Goal: Information Seeking & Learning: Find specific fact

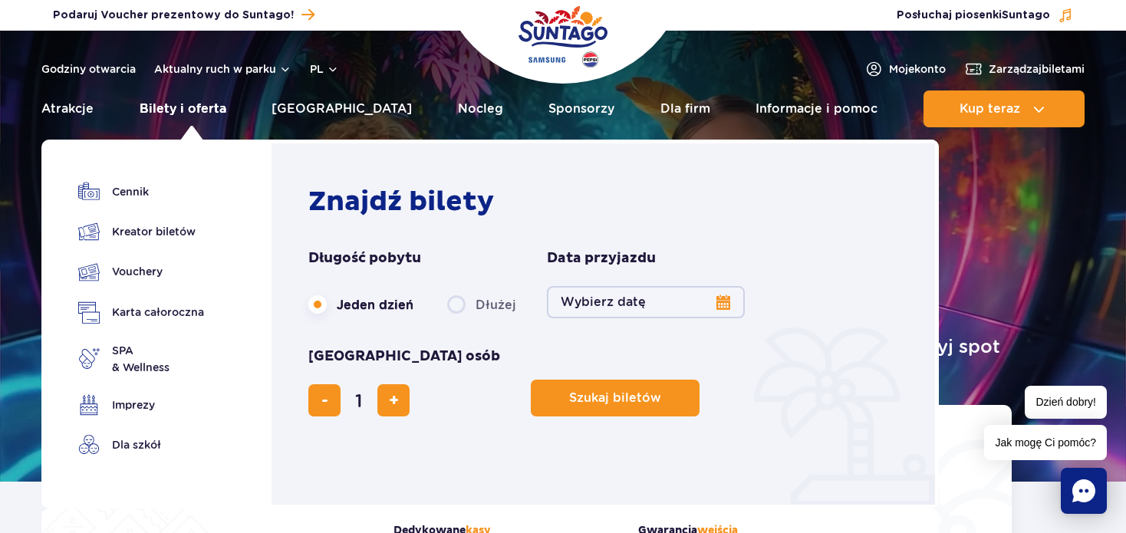
click at [156, 112] on link "Bilety i oferta" at bounding box center [183, 109] width 87 height 37
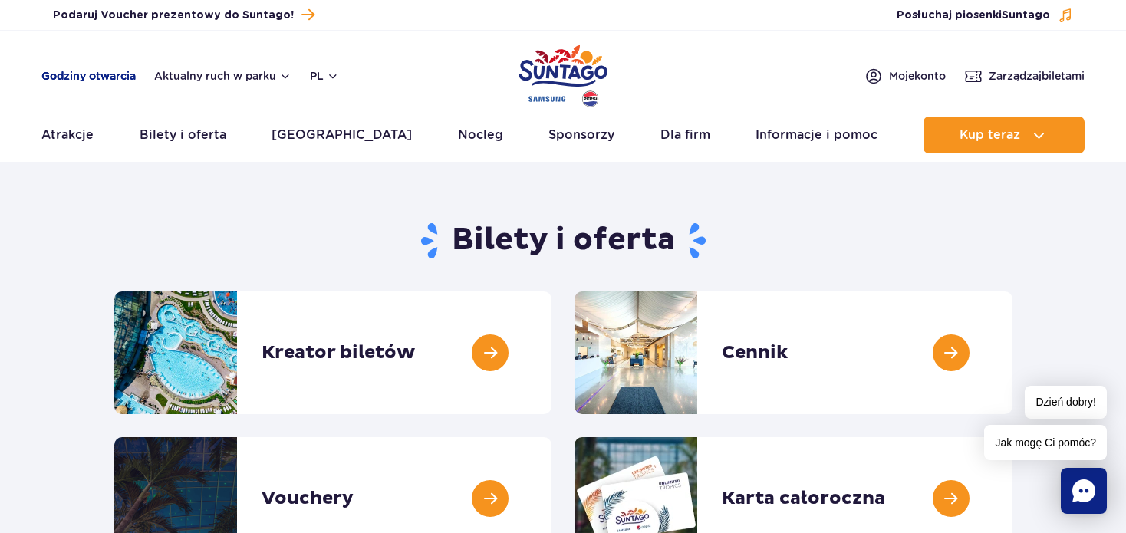
click at [73, 79] on link "Godziny otwarcia" at bounding box center [88, 75] width 94 height 15
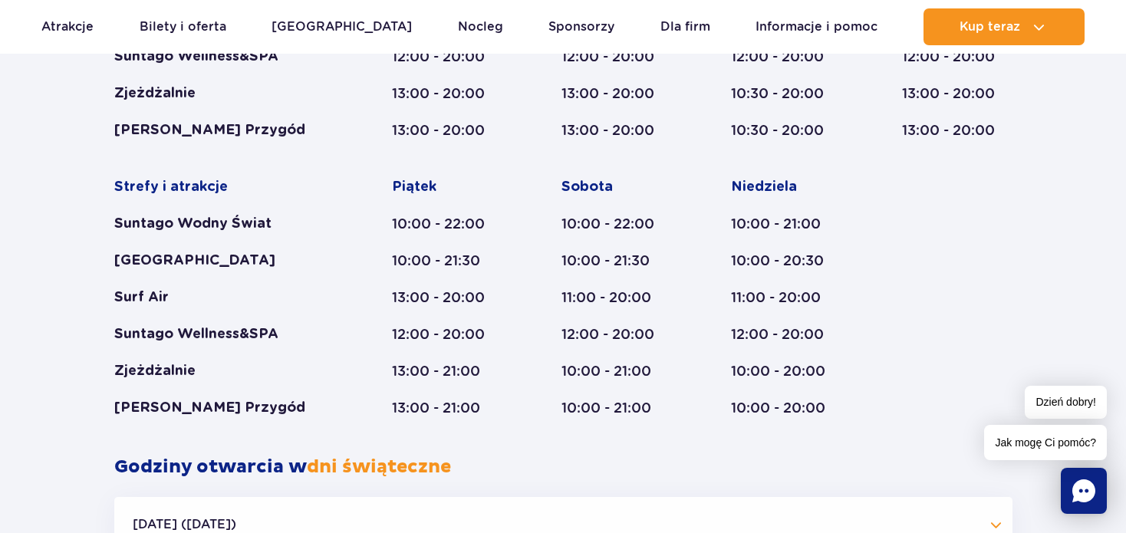
scroll to position [941, 0]
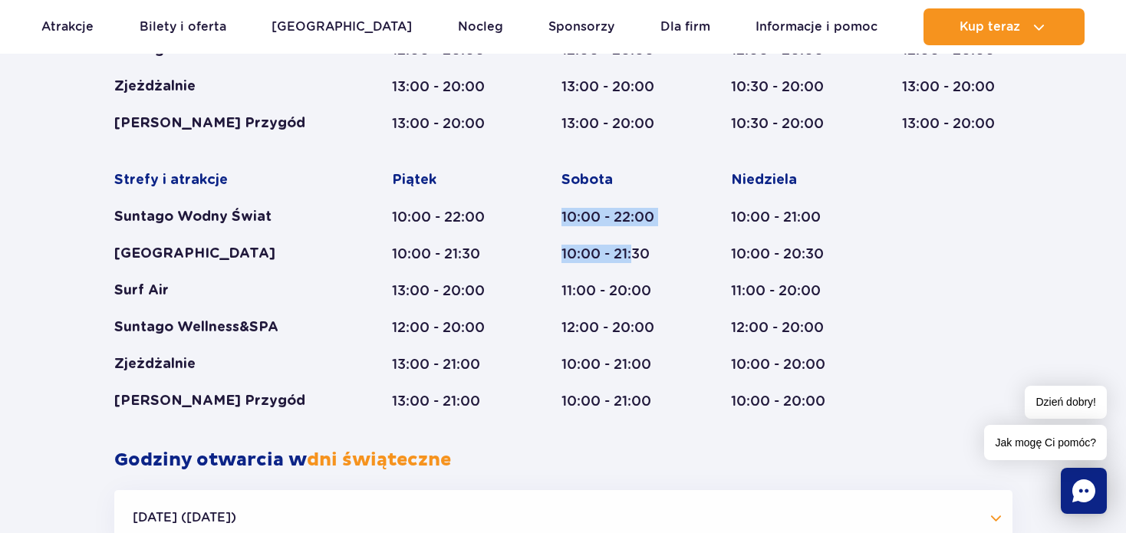
drag, startPoint x: 598, startPoint y: 219, endPoint x: 640, endPoint y: 263, distance: 60.8
click at [633, 245] on div "Strefy i atrakcje Suntago Wodny Świat Crocodile Island Surf Air Suntago Wellnes…" at bounding box center [563, 151] width 898 height 517
click at [640, 285] on div "11:00 - 20:00" at bounding box center [616, 290] width 110 height 18
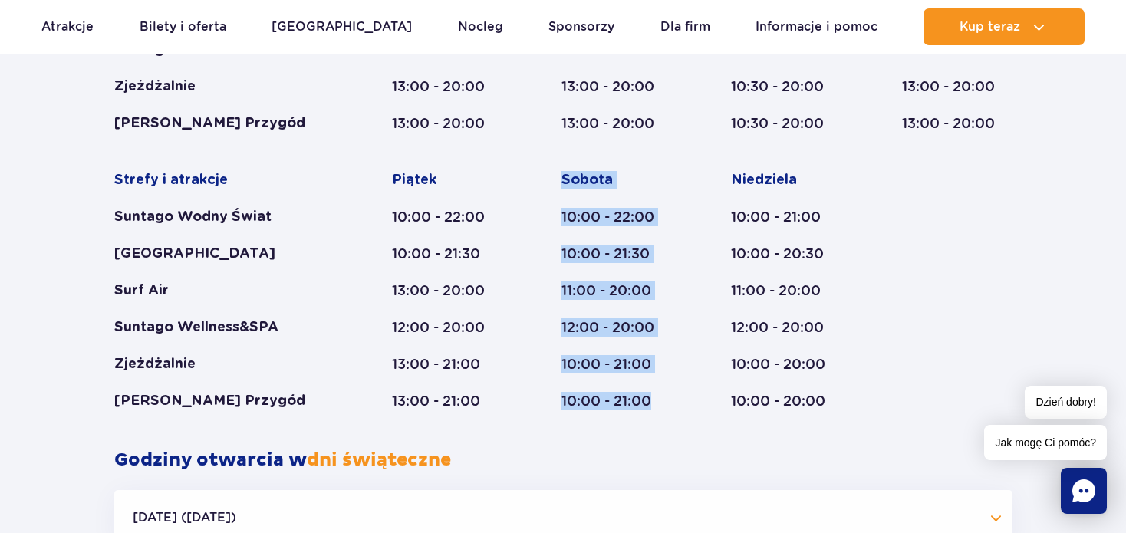
drag, startPoint x: 641, startPoint y: 341, endPoint x: 559, endPoint y: 156, distance: 201.6
click at [559, 156] on div "Strefy i atrakcje Suntago Wodny Świat Crocodile Island Surf Air Suntago Wellnes…" at bounding box center [563, 151] width 898 height 517
click at [581, 279] on div "Sobota 10:00 - 22:00 10:00 - 21:30 11:00 - 20:00 12:00 - 20:00 10:00 - 21:00 10…" at bounding box center [616, 290] width 110 height 239
drag, startPoint x: 624, startPoint y: 323, endPoint x: 539, endPoint y: 166, distance: 178.4
click at [539, 166] on div "Strefy i atrakcje Suntago Wodny Świat Crocodile Island Surf Air Suntago Wellnes…" at bounding box center [563, 151] width 898 height 517
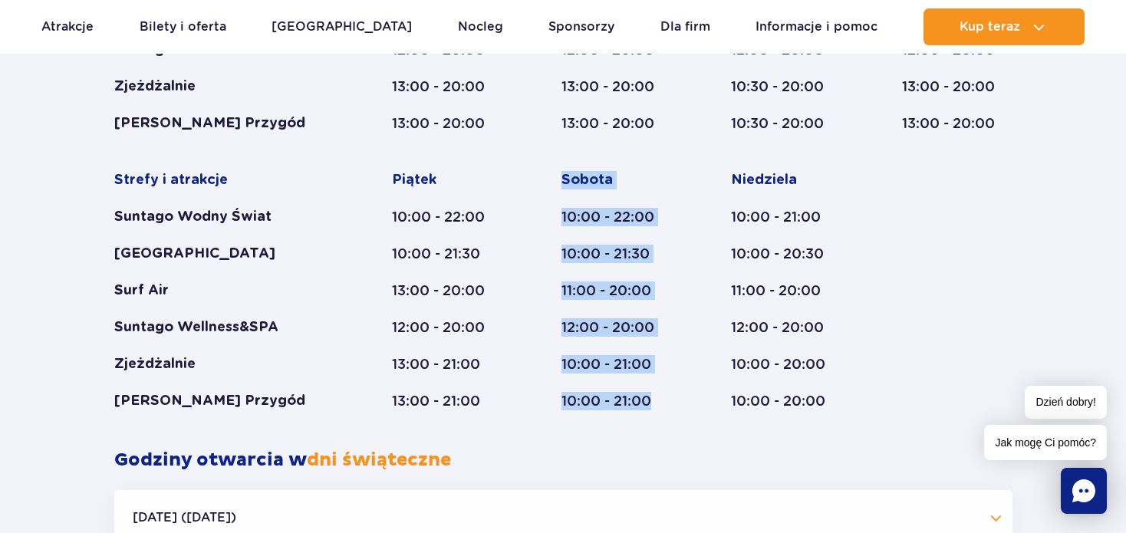
click at [542, 186] on div "Strefy i atrakcje Suntago Wodny Świat Crocodile Island Surf Air Suntago Wellnes…" at bounding box center [563, 151] width 898 height 517
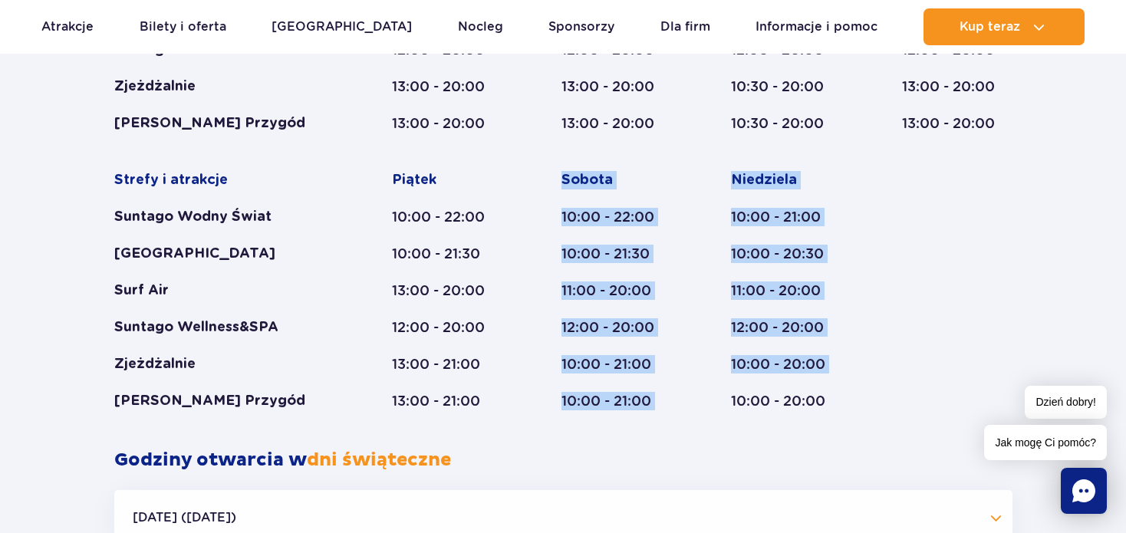
drag, startPoint x: 561, startPoint y: 180, endPoint x: 720, endPoint y: 443, distance: 307.0
click at [721, 443] on div "Styczeń - Grudzień Dni świąteczne Strefy i atrakcje Suntago Wodny Świat Crocodi…" at bounding box center [563, 147] width 921 height 603
click at [662, 402] on div "10:00 - 21:00" at bounding box center [616, 401] width 110 height 18
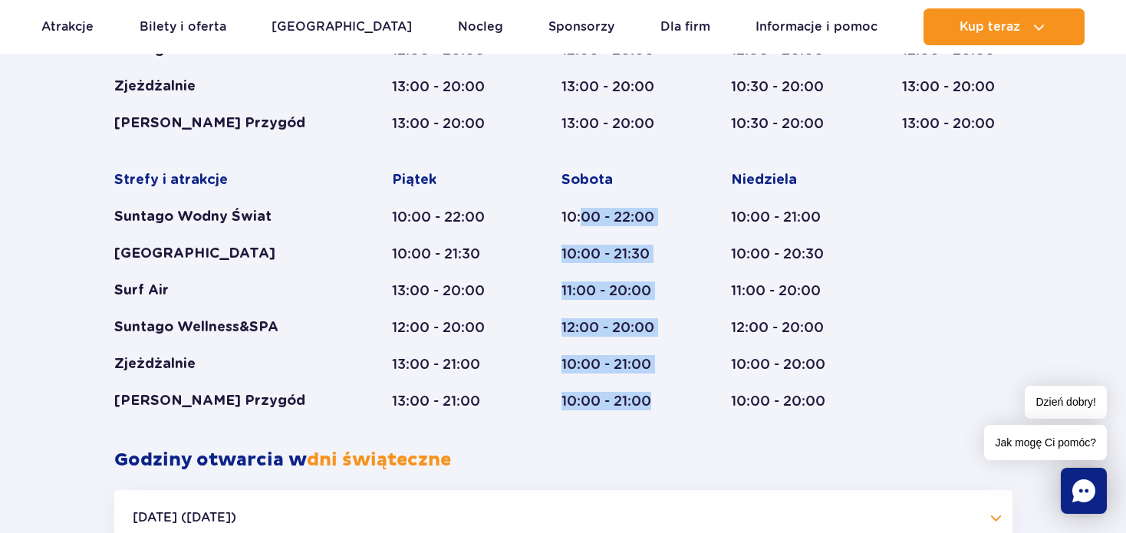
drag, startPoint x: 683, startPoint y: 386, endPoint x: 582, endPoint y: 206, distance: 206.7
click at [582, 205] on div "Strefy i atrakcje Suntago Wodny Świat Crocodile Island Surf Air Suntago Wellnes…" at bounding box center [563, 151] width 898 height 517
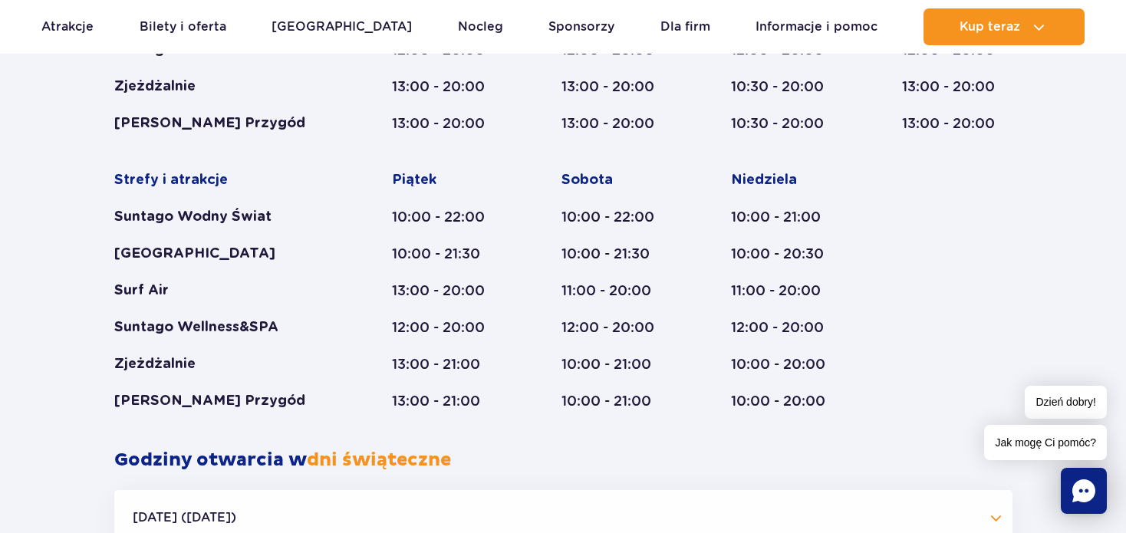
click at [575, 225] on div "10:00 - 22:00" at bounding box center [616, 217] width 110 height 18
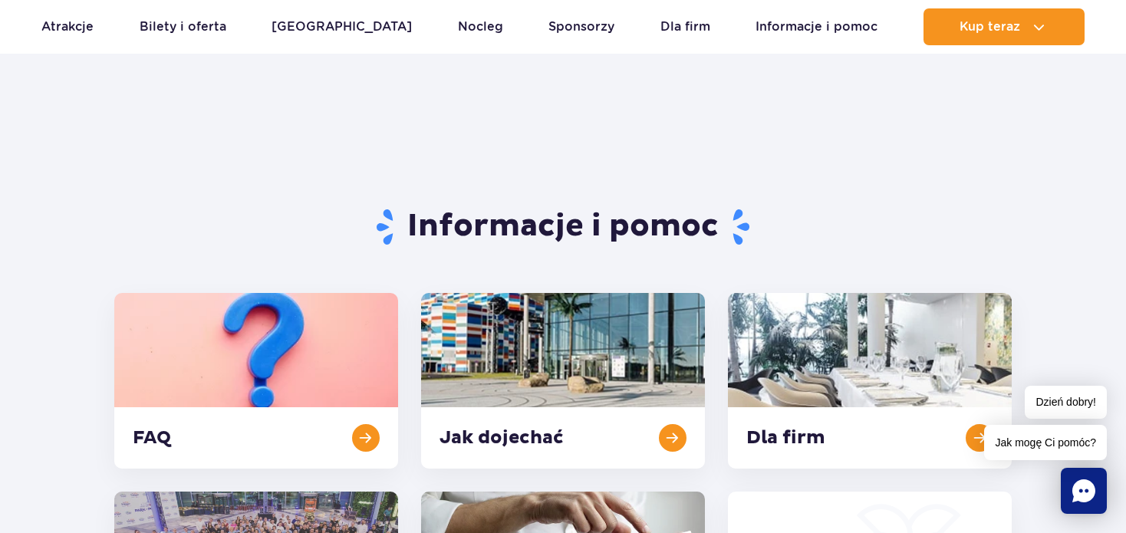
scroll to position [0, 0]
